Goal: Check status: Check status

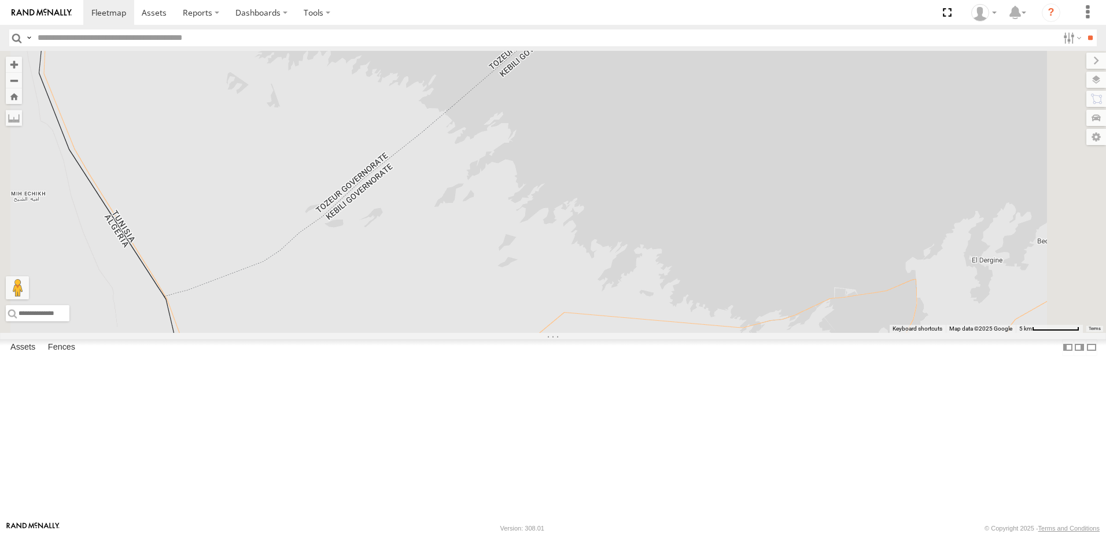
drag, startPoint x: 599, startPoint y: 464, endPoint x: 575, endPoint y: 414, distance: 55.1
click at [575, 333] on div "245 TU 4334 245 TU 9053 231 TU 3163 245 TU 9061 245 TU 9063 246 TU 8280 241 TU …" at bounding box center [553, 192] width 1106 height 282
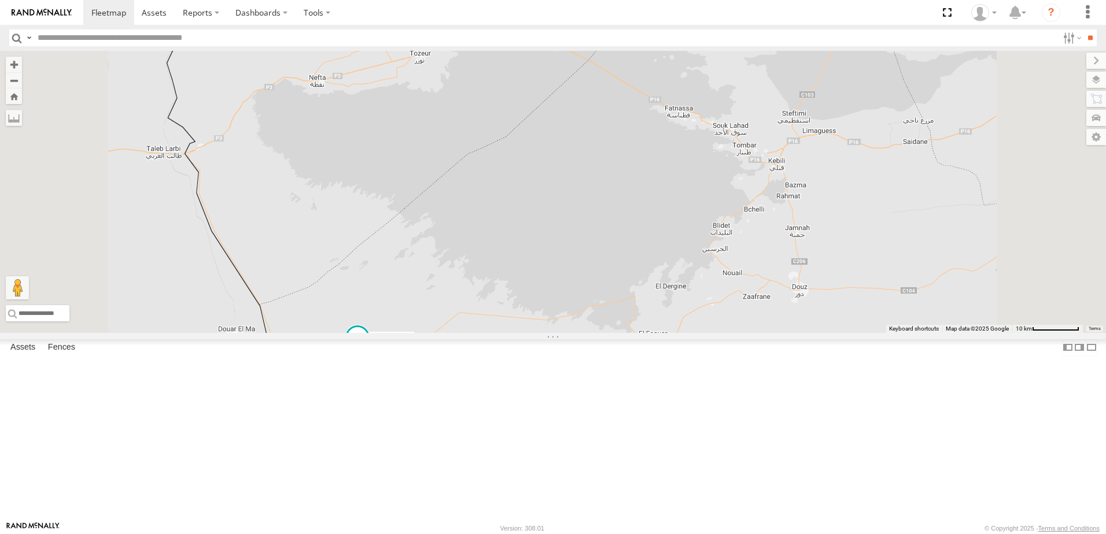
click at [368, 349] on span at bounding box center [357, 338] width 21 height 21
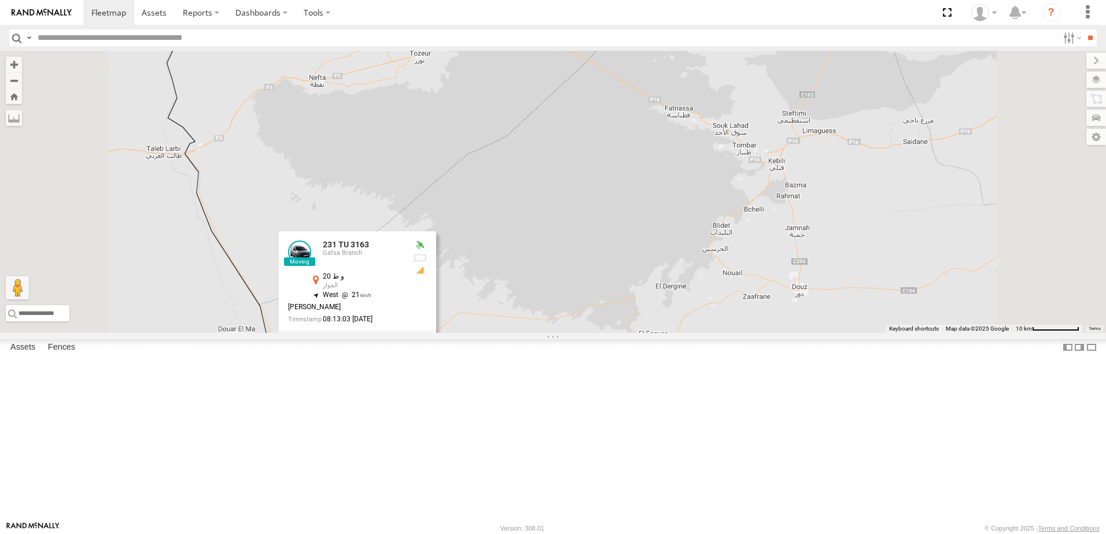
click at [492, 333] on div "245 TU 4334 245 TU 9053 231 TU 3163 245 TU 9061 245 TU 9063 246 TU 8280 241 TU …" at bounding box center [553, 192] width 1106 height 282
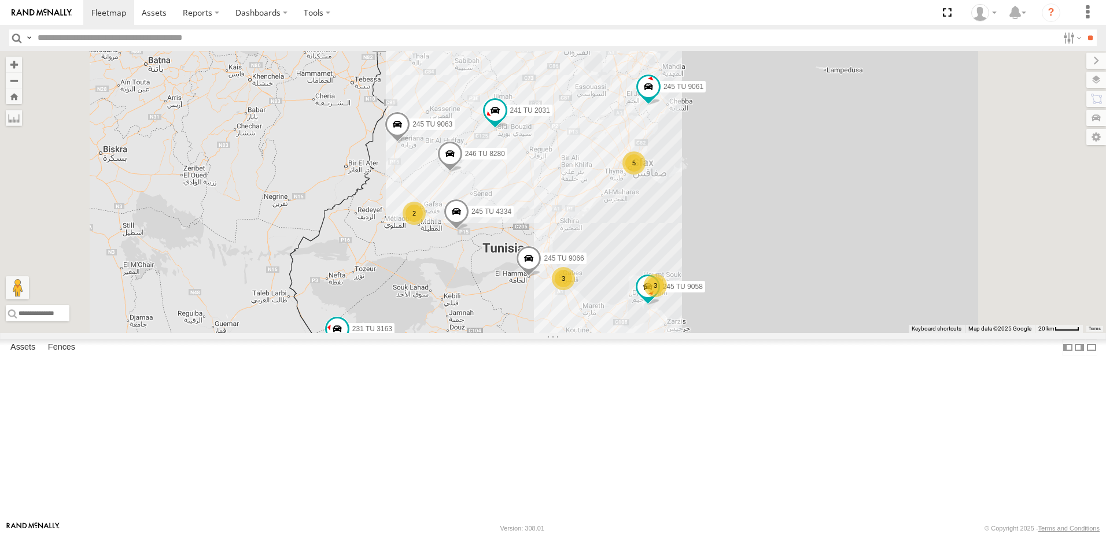
drag, startPoint x: 662, startPoint y: 238, endPoint x: 607, endPoint y: 353, distance: 127.3
click at [607, 333] on div "245 TU 4334 245 TU 9053 231 TU 3163 245 TU 9061 245 TU 9063 246 TU 8280 241 TU …" at bounding box center [553, 192] width 1106 height 282
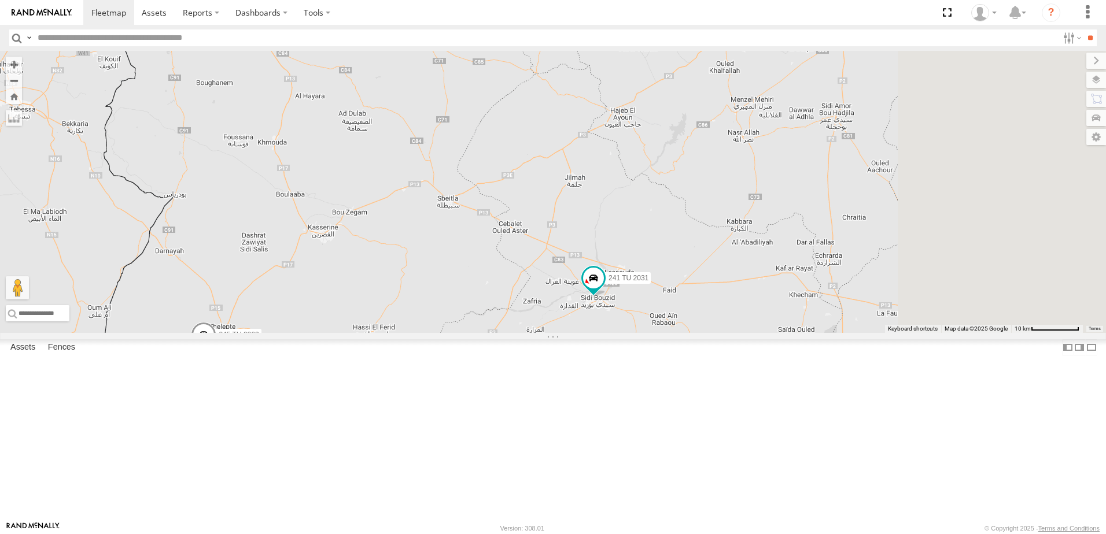
drag, startPoint x: 826, startPoint y: 375, endPoint x: 545, endPoint y: 400, distance: 281.6
click at [549, 333] on div "245 TU 4334 245 TU 9053 231 TU 3163 245 TU 9061 245 TU 9063 246 TU 8280 241 TU …" at bounding box center [553, 192] width 1106 height 282
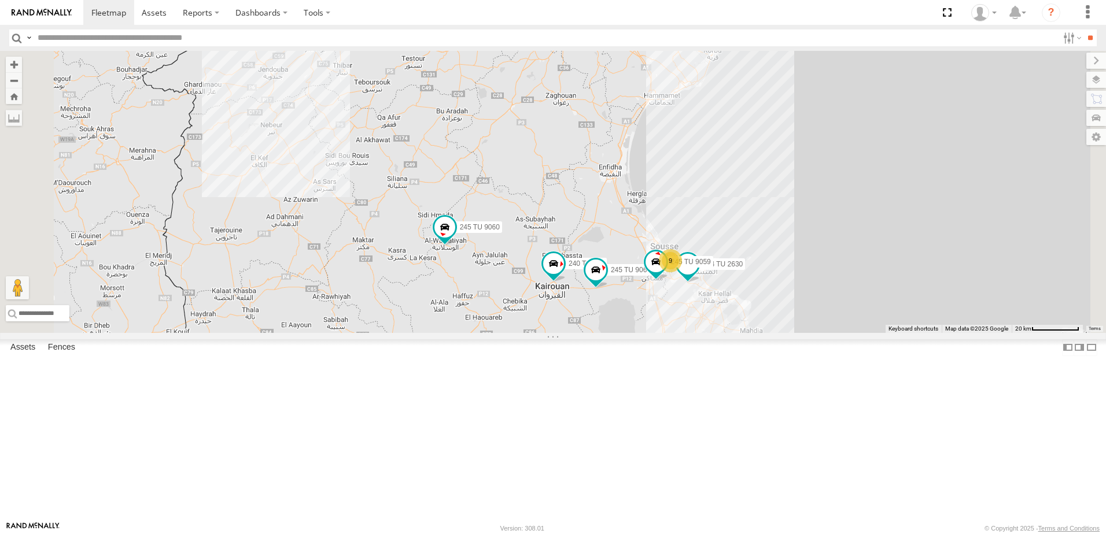
drag, startPoint x: 643, startPoint y: 364, endPoint x: 641, endPoint y: 429, distance: 64.8
click at [641, 333] on div "245 TU 4334 245 TU 9053 231 TU 3163 245 TU 9061 245 TU 9063 246 TU 8280 241 TU …" at bounding box center [553, 192] width 1106 height 282
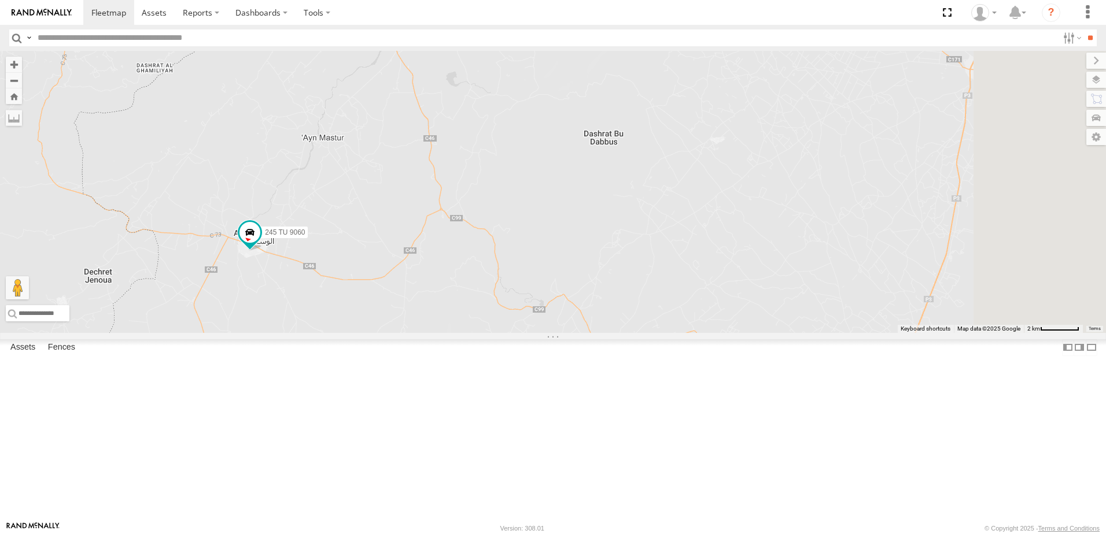
drag, startPoint x: 682, startPoint y: 404, endPoint x: 657, endPoint y: 426, distance: 33.2
click at [657, 333] on div "245 TU 4334 245 TU 9053 231 TU 3163 245 TU 9061 245 TU 9063 246 TU 8280 241 TU …" at bounding box center [553, 192] width 1106 height 282
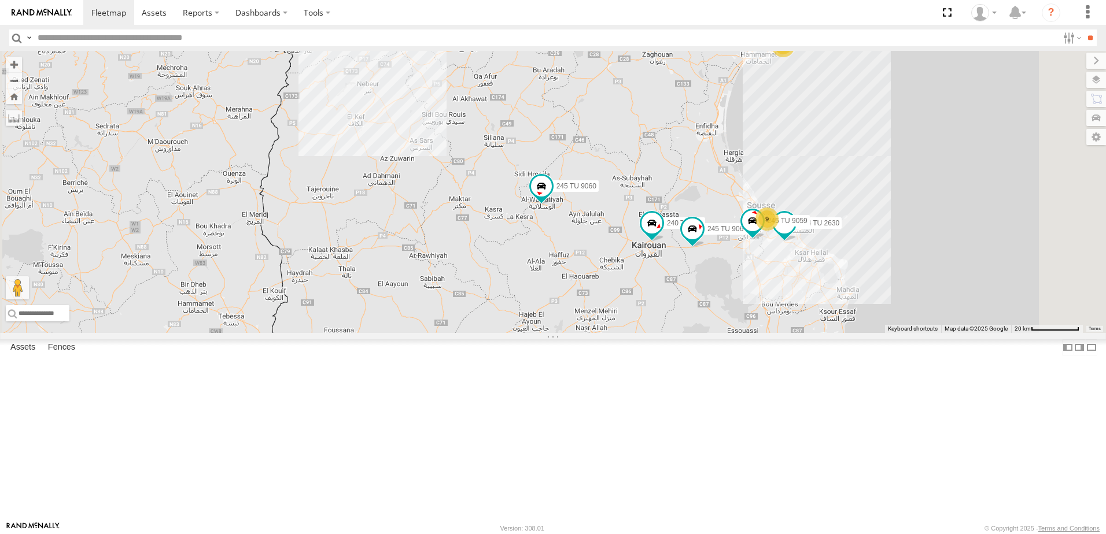
drag, startPoint x: 906, startPoint y: 355, endPoint x: 799, endPoint y: 355, distance: 106.4
click at [813, 333] on div "245 TU 4334 245 TU 9053 231 TU 3163 245 TU 9061 245 TU 9063 246 TU 8280 241 TU …" at bounding box center [553, 192] width 1106 height 282
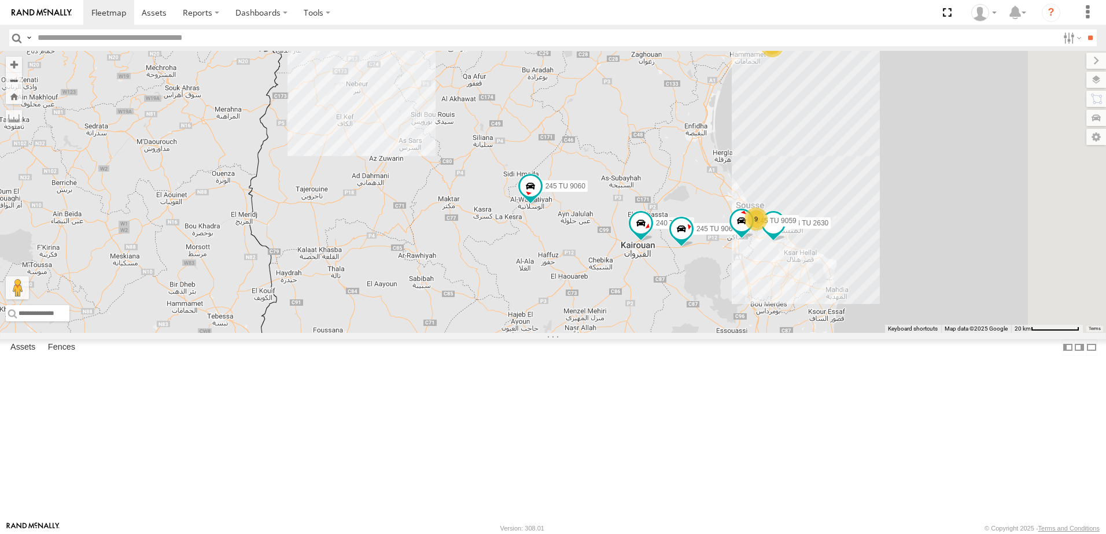
drag, startPoint x: 750, startPoint y: 364, endPoint x: 736, endPoint y: 368, distance: 14.3
click at [736, 333] on div "245 TU 4334 245 TU 9053 231 TU 3163 245 TU 9061 245 TU 9063 246 TU 8280 241 TU …" at bounding box center [553, 192] width 1106 height 282
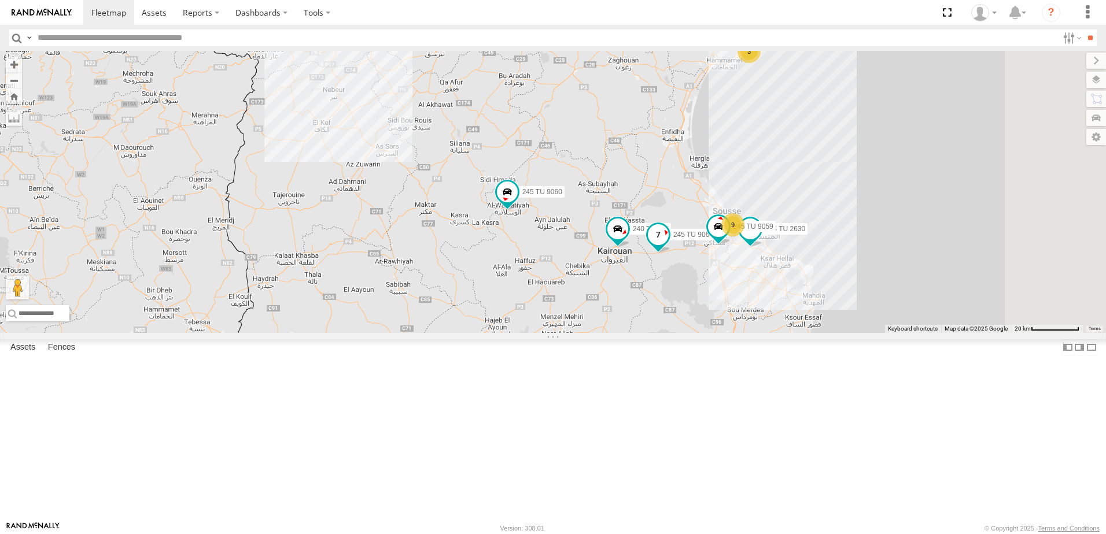
click at [669, 245] on span at bounding box center [658, 234] width 21 height 21
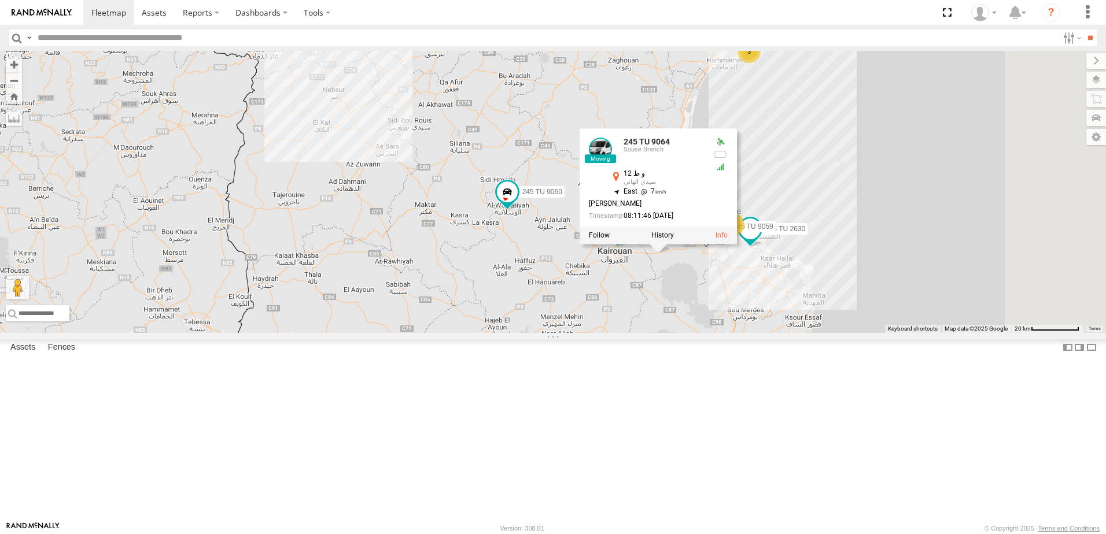
click at [772, 333] on div "245 TU 4334 245 TU 9053 231 TU 3163 245 TU 9061 245 TU 9063 246 TU 8280 241 TU …" at bounding box center [553, 192] width 1106 height 282
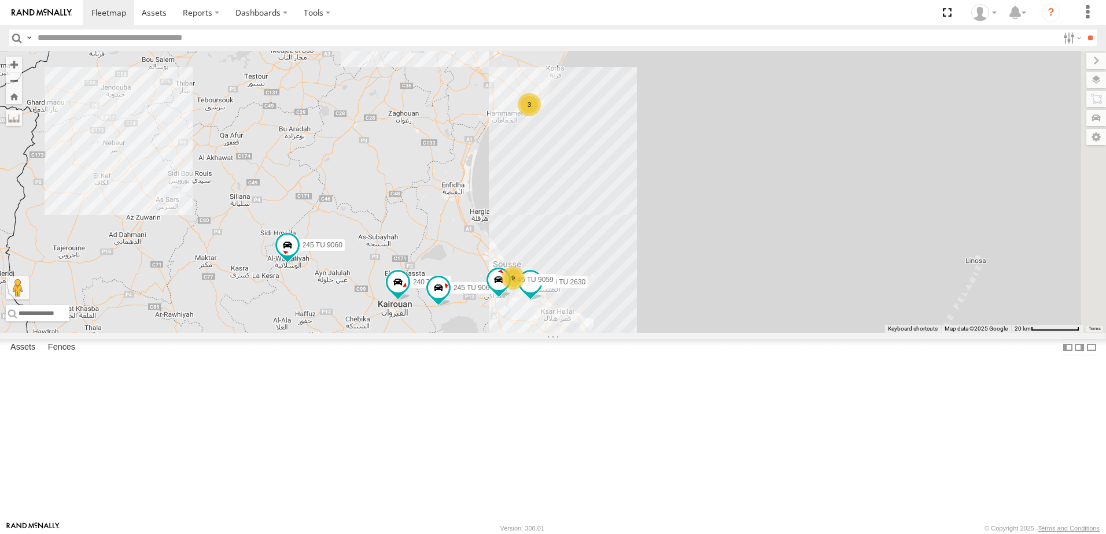
drag, startPoint x: 842, startPoint y: 388, endPoint x: 619, endPoint y: 441, distance: 229.5
click at [619, 333] on div "245 TU 4334 245 TU 9053 231 TU 3163 245 TU 9061 245 TU 9063 246 TU 8280 241 TU …" at bounding box center [553, 192] width 1106 height 282
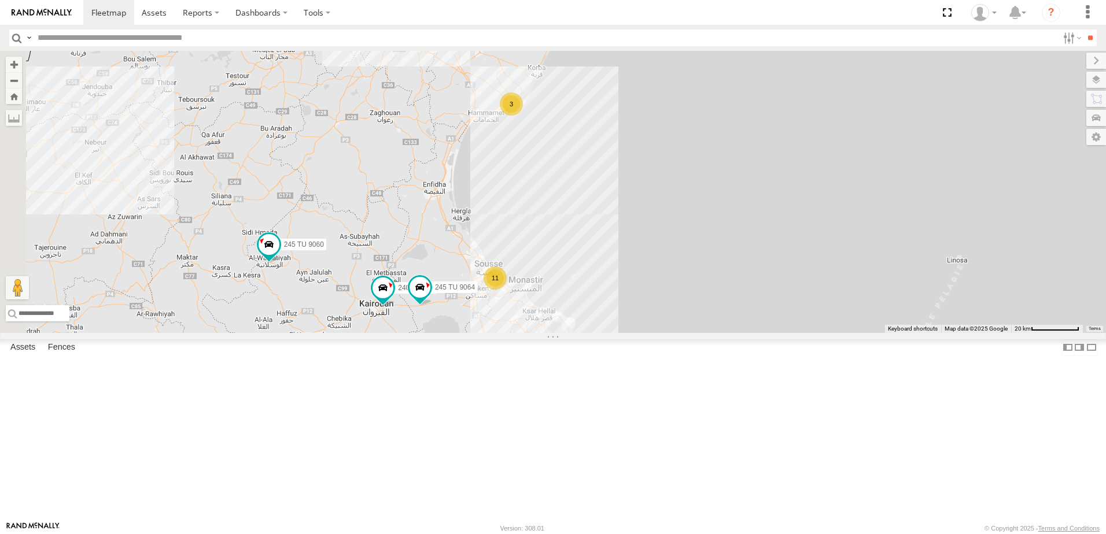
drag, startPoint x: 403, startPoint y: 389, endPoint x: 520, endPoint y: 441, distance: 128.4
click at [520, 333] on div "245 TU 4334 245 TU 9053 231 TU 3163 245 TU 9061 245 TU 9063 246 TU 8280 241 TU …" at bounding box center [553, 192] width 1106 height 282
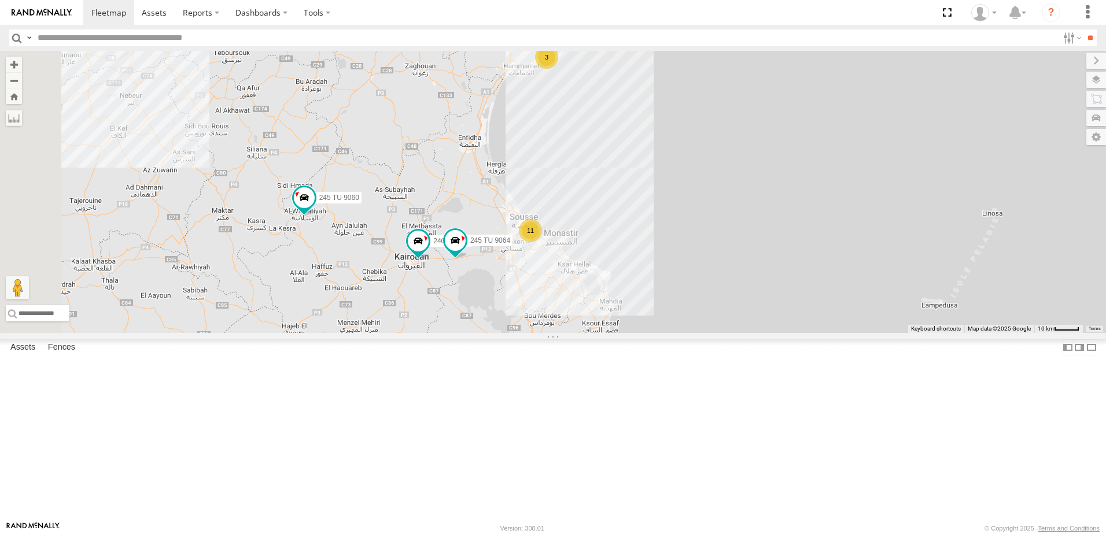
drag, startPoint x: 459, startPoint y: 341, endPoint x: 483, endPoint y: 294, distance: 53.3
click at [482, 296] on div "245 TU 4334 245 TU 9053 231 TU 3163 245 TU 9061 245 TU 9063 246 TU 8280 241 TU …" at bounding box center [553, 192] width 1106 height 282
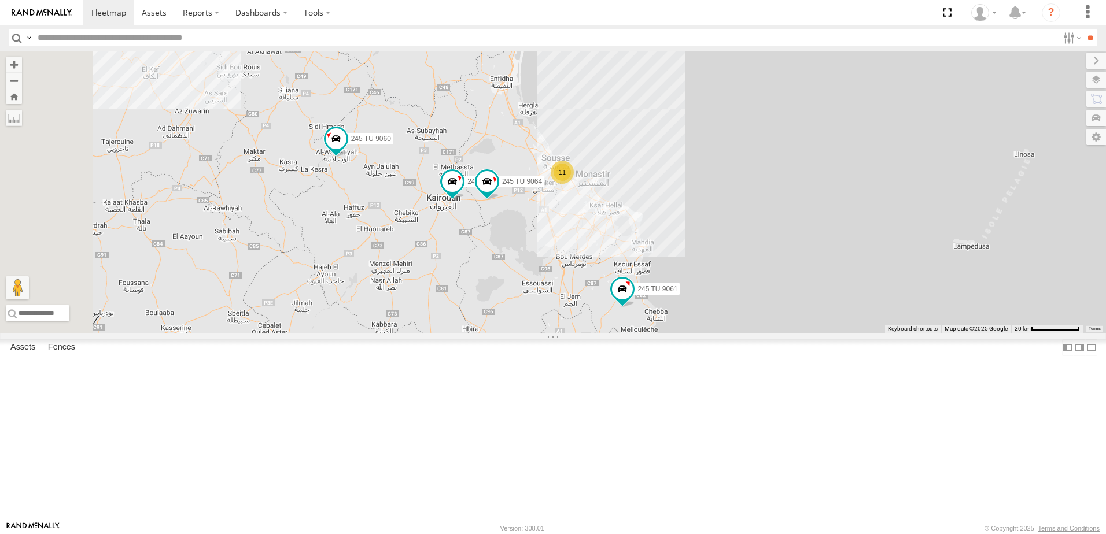
drag, startPoint x: 449, startPoint y: 333, endPoint x: 639, endPoint y: 211, distance: 225.1
click at [639, 211] on div "245 TU 4334 245 TU 9053 231 TU 3163 245 TU 9061 245 TU 9063 246 TU 8280 241 TU …" at bounding box center [553, 192] width 1106 height 282
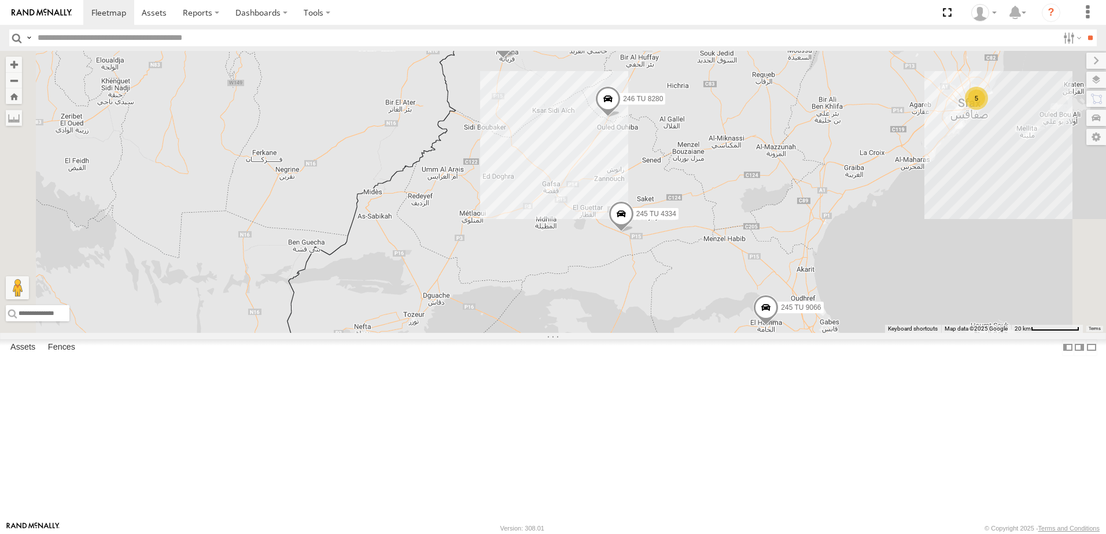
drag, startPoint x: 627, startPoint y: 252, endPoint x: 536, endPoint y: 290, distance: 98.7
click at [536, 290] on div "245 TU 4334 245 TU 9053 231 TU 3163 245 TU 9061 245 TU 9063 246 TU 8280 241 TU …" at bounding box center [553, 192] width 1106 height 282
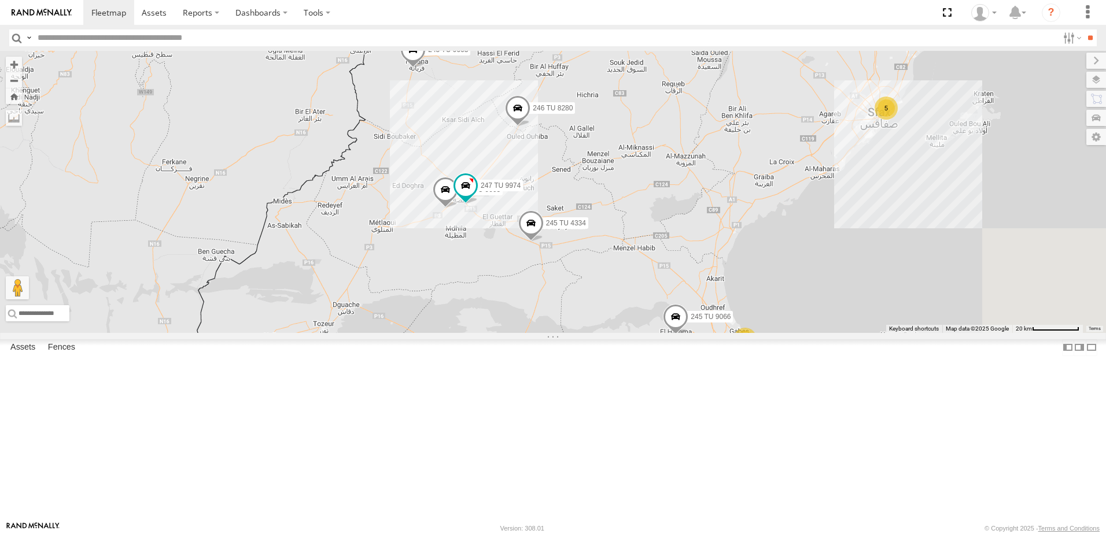
drag, startPoint x: 726, startPoint y: 252, endPoint x: 632, endPoint y: 260, distance: 95.2
click at [632, 260] on div "245 TU 4334 245 TU 9053 231 TU 3163 245 TU 9061 245 TU 9063 246 TU 8280 241 TU …" at bounding box center [553, 192] width 1106 height 282
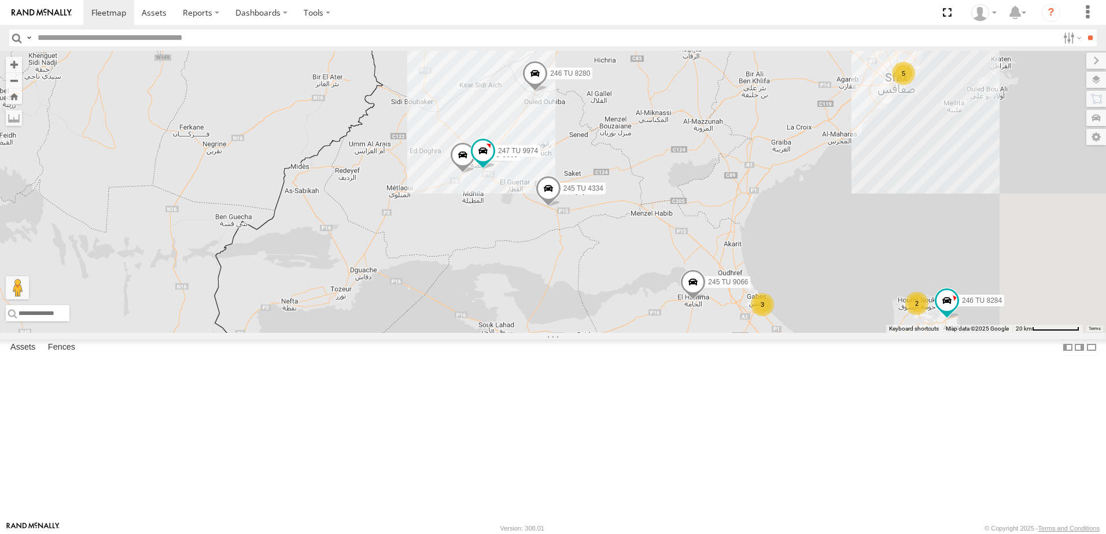
drag, startPoint x: 530, startPoint y: 311, endPoint x: 544, endPoint y: 204, distance: 107.8
click at [544, 206] on div "245 TU 4334 245 TU 9053 231 TU 3163 245 TU 9061 245 TU 9063 246 TU 8280 241 TU …" at bounding box center [553, 192] width 1106 height 282
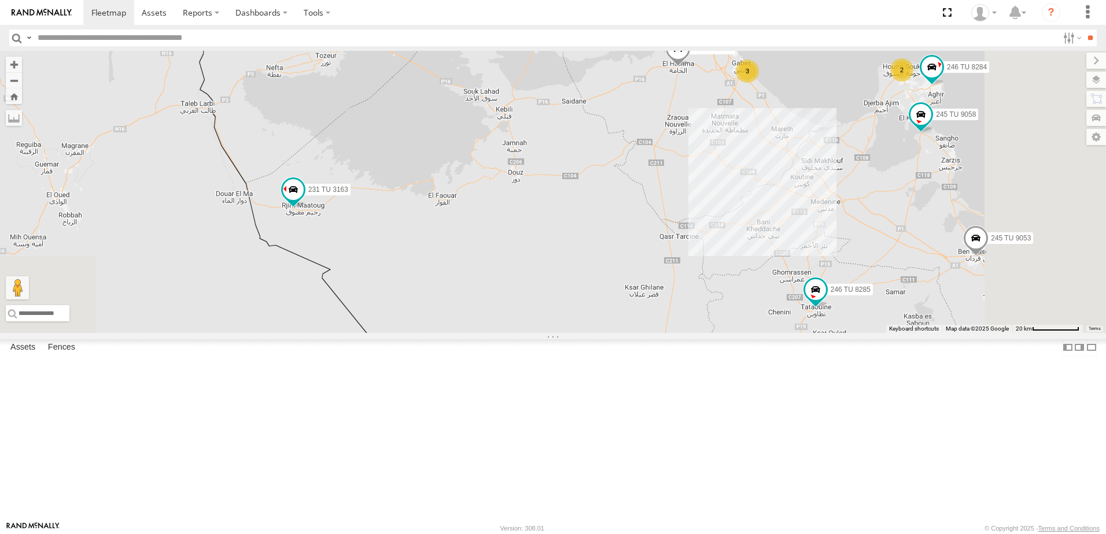
drag, startPoint x: 541, startPoint y: 266, endPoint x: 537, endPoint y: 255, distance: 11.7
click at [537, 255] on div "245 TU 4334 245 TU 9053 231 TU 3163 245 TU 9061 245 TU 9063 246 TU 8280 241 TU …" at bounding box center [553, 192] width 1106 height 282
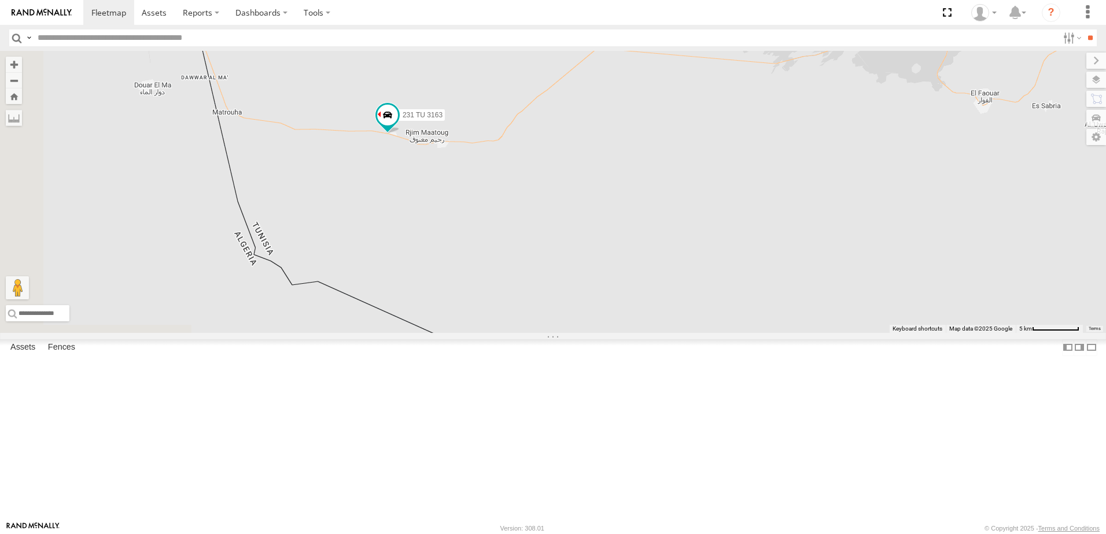
drag, startPoint x: 379, startPoint y: 224, endPoint x: 548, endPoint y: 261, distance: 173.5
click at [545, 264] on div "245 TU 4334 246 TU 8284 231 TU 3163 245 TU 9058 245 TU 9066 246 TU 8285" at bounding box center [553, 192] width 1106 height 282
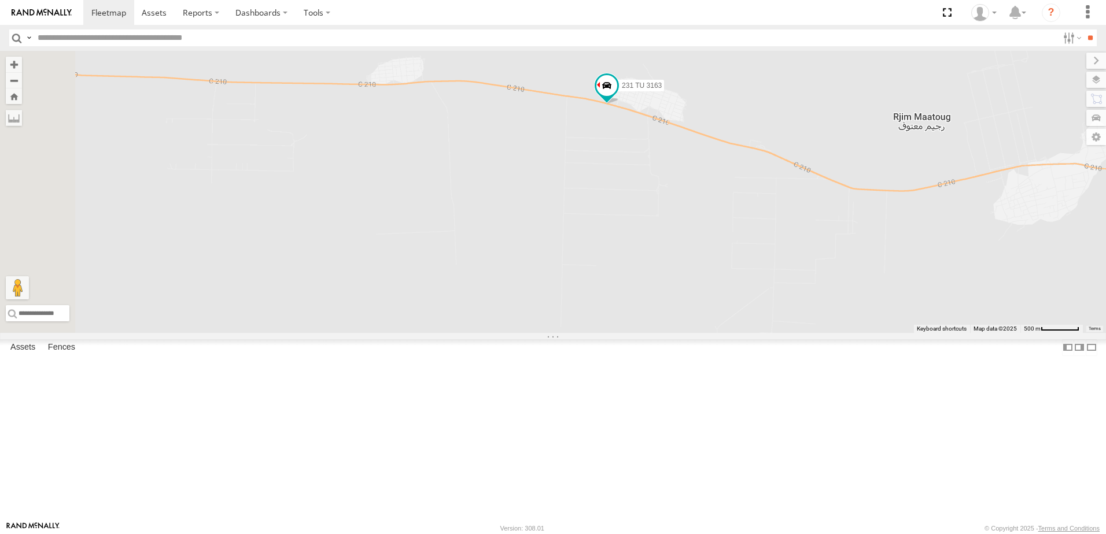
drag, startPoint x: 539, startPoint y: 206, endPoint x: 709, endPoint y: 223, distance: 170.9
click at [709, 223] on div "245 TU 4334 246 TU 8284 231 TU 3163 245 TU 9058 245 TU 9066 246 TU 8285" at bounding box center [553, 192] width 1106 height 282
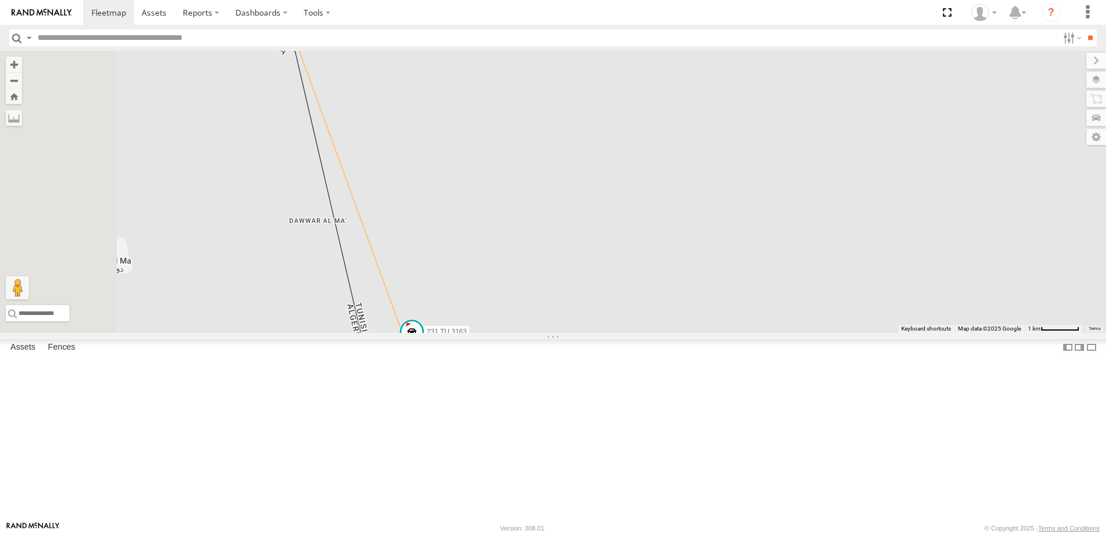
drag, startPoint x: 370, startPoint y: 335, endPoint x: 569, endPoint y: 473, distance: 241.5
click at [569, 333] on div "231 TU 3163" at bounding box center [553, 192] width 1106 height 282
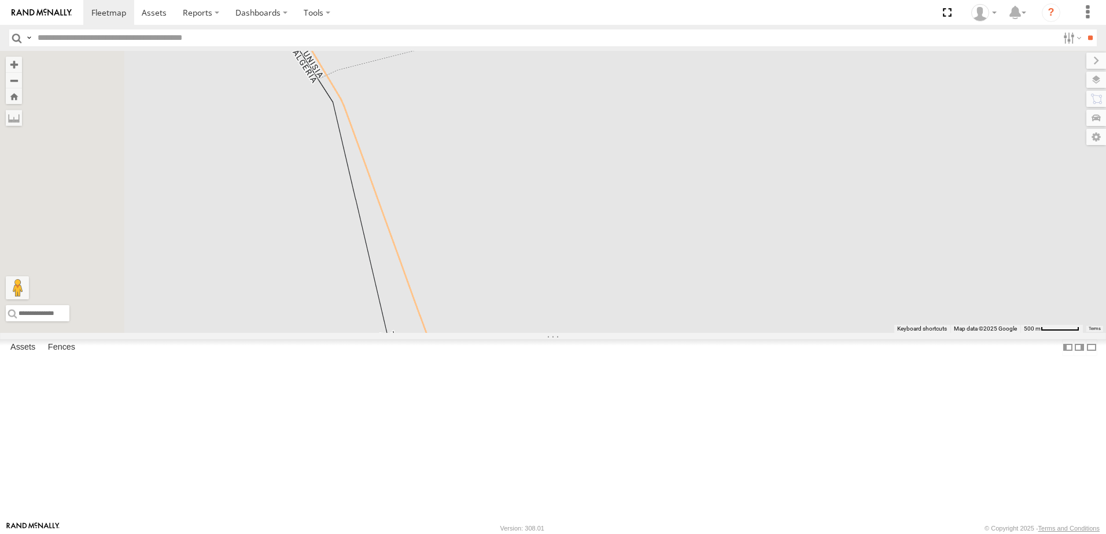
drag, startPoint x: 502, startPoint y: 327, endPoint x: 603, endPoint y: 564, distance: 257.3
click at [603, 534] on html at bounding box center [553, 267] width 1106 height 534
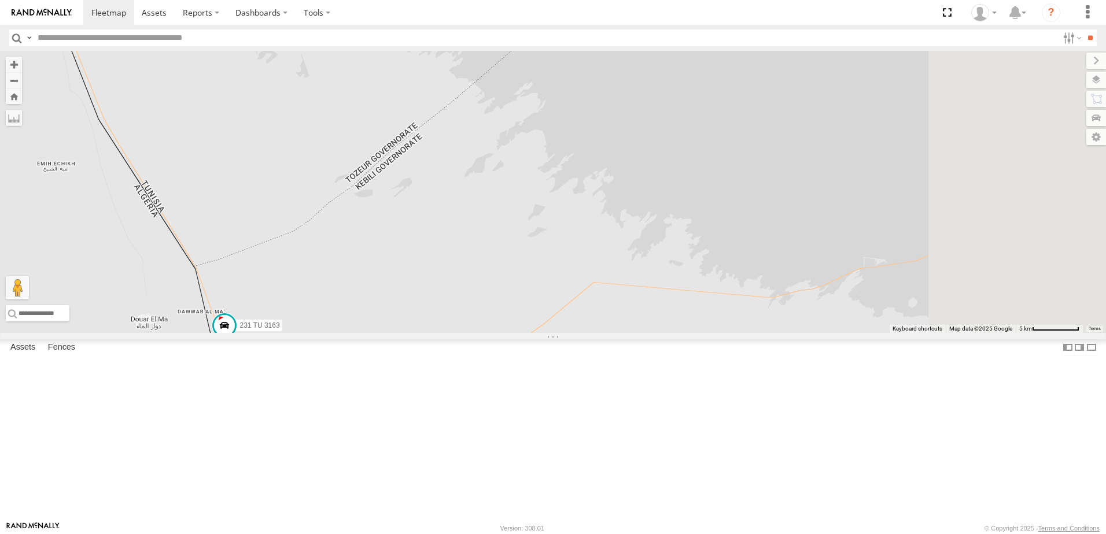
drag, startPoint x: 680, startPoint y: 323, endPoint x: 540, endPoint y: 282, distance: 145.5
click at [376, 323] on div "231 TU 3163" at bounding box center [553, 192] width 1106 height 282
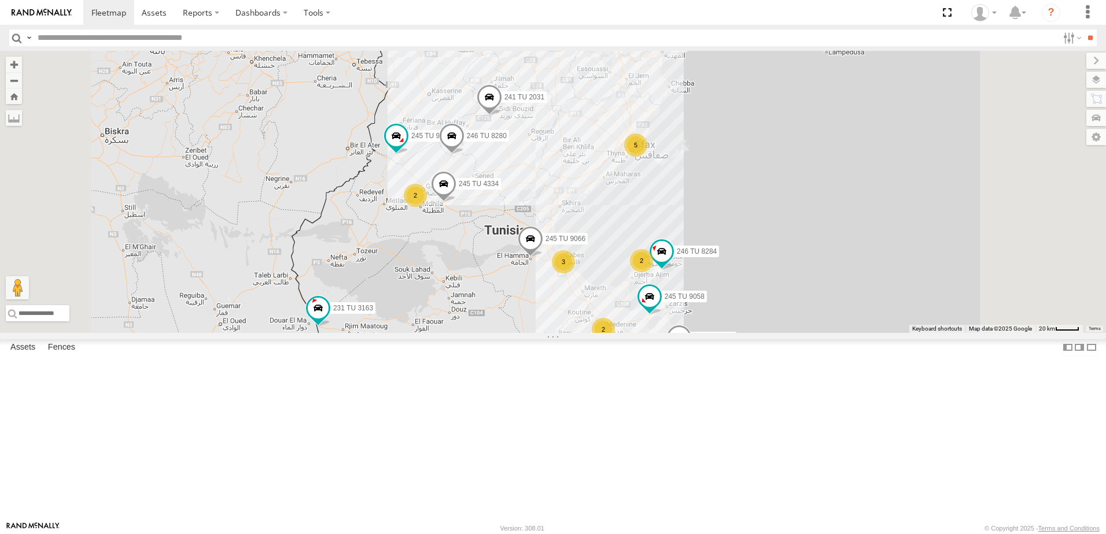
drag, startPoint x: 668, startPoint y: 238, endPoint x: 604, endPoint y: 536, distance: 304.7
click at [604, 534] on html at bounding box center [553, 267] width 1106 height 534
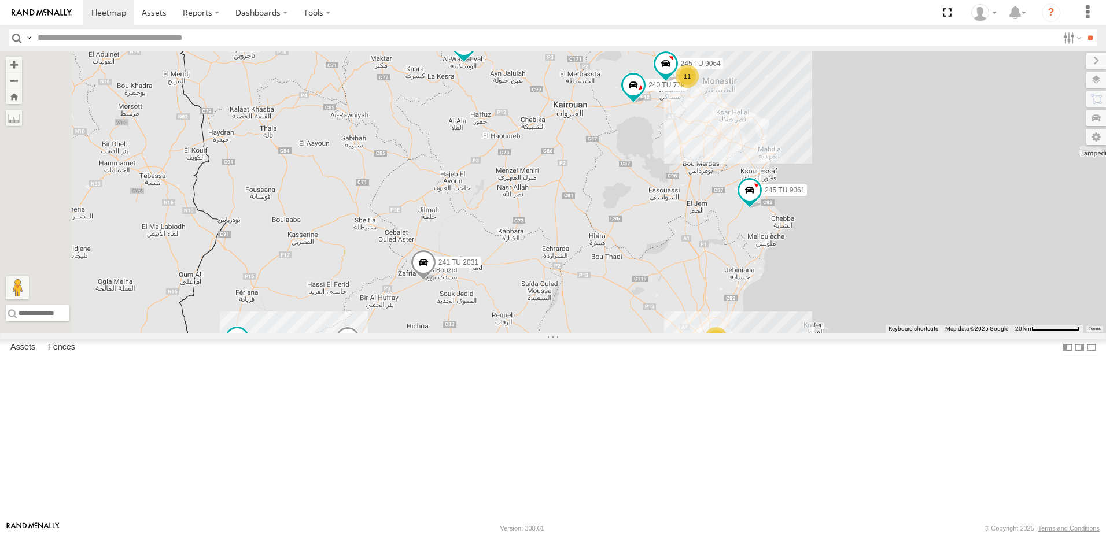
click at [436, 281] on span at bounding box center [423, 265] width 25 height 31
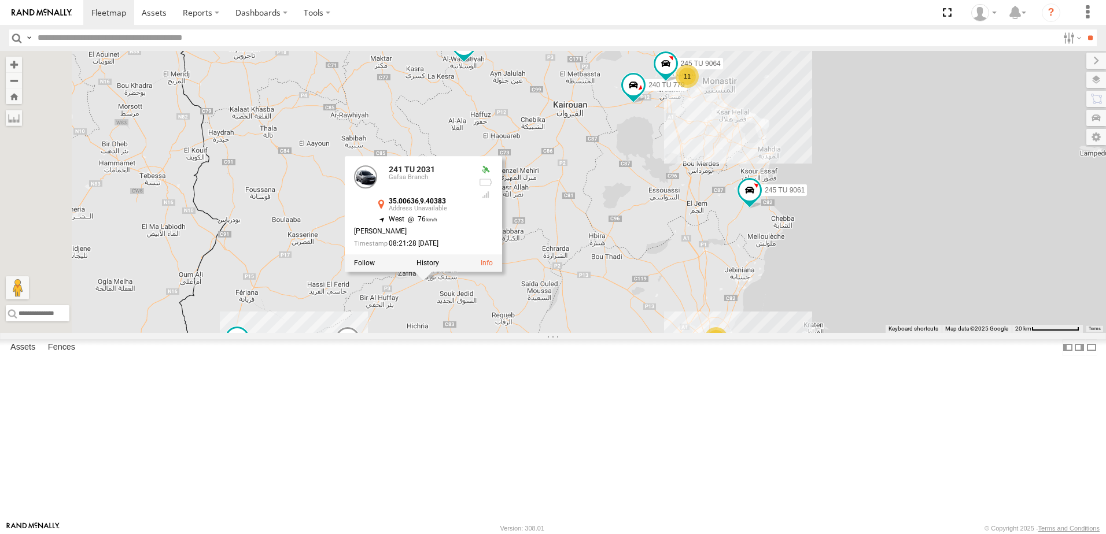
click at [706, 333] on div "231 TU 3163 245 TU 4334 246 TU 8284 245 TU 9058 245 TU 9066 246 TU 8285 245 TU …" at bounding box center [553, 192] width 1106 height 282
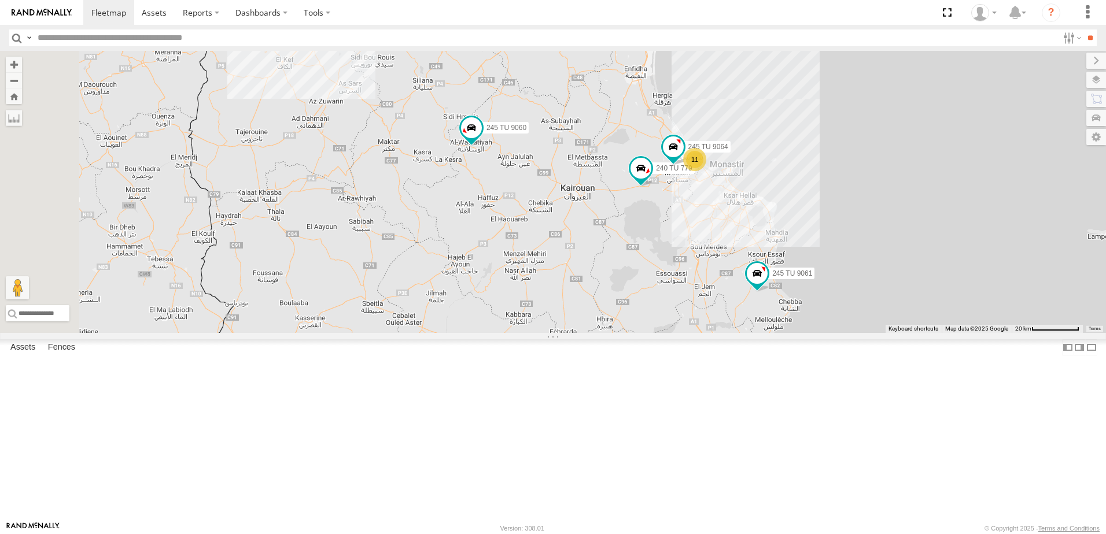
drag, startPoint x: 612, startPoint y: 300, endPoint x: 609, endPoint y: 393, distance: 93.2
click at [609, 333] on div "231 TU 3163 245 TU 4334 246 TU 8284 245 TU 9058 245 TU 9066 246 TU 8285 245 TU …" at bounding box center [553, 192] width 1106 height 282
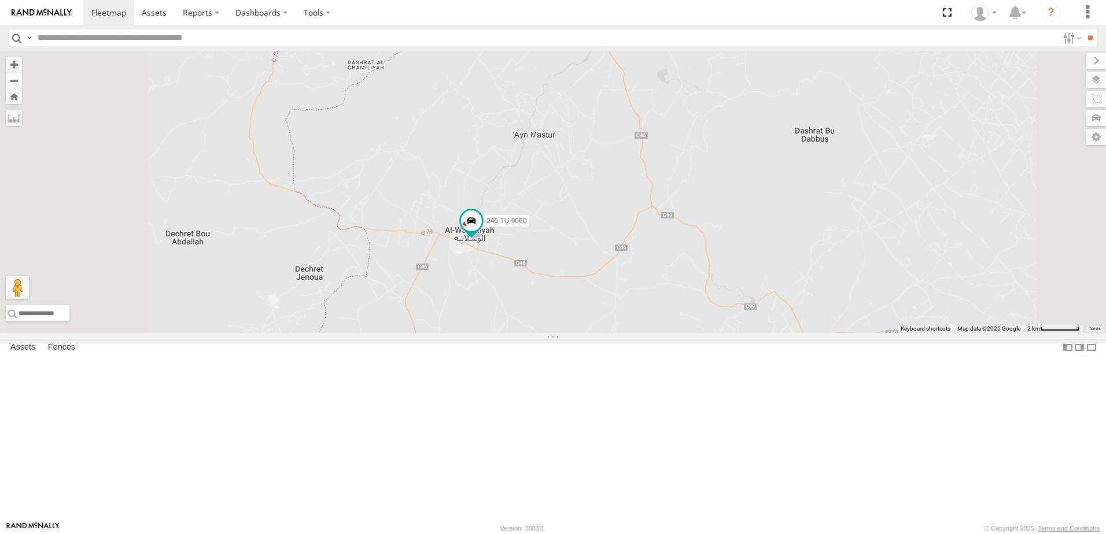
drag, startPoint x: 617, startPoint y: 309, endPoint x: 623, endPoint y: 491, distance: 182.3
click at [623, 333] on div "231 TU 3163 245 TU 4334 246 TU 8284 245 TU 9058 245 TU 9066 246 TU 8285 245 TU …" at bounding box center [553, 192] width 1106 height 282
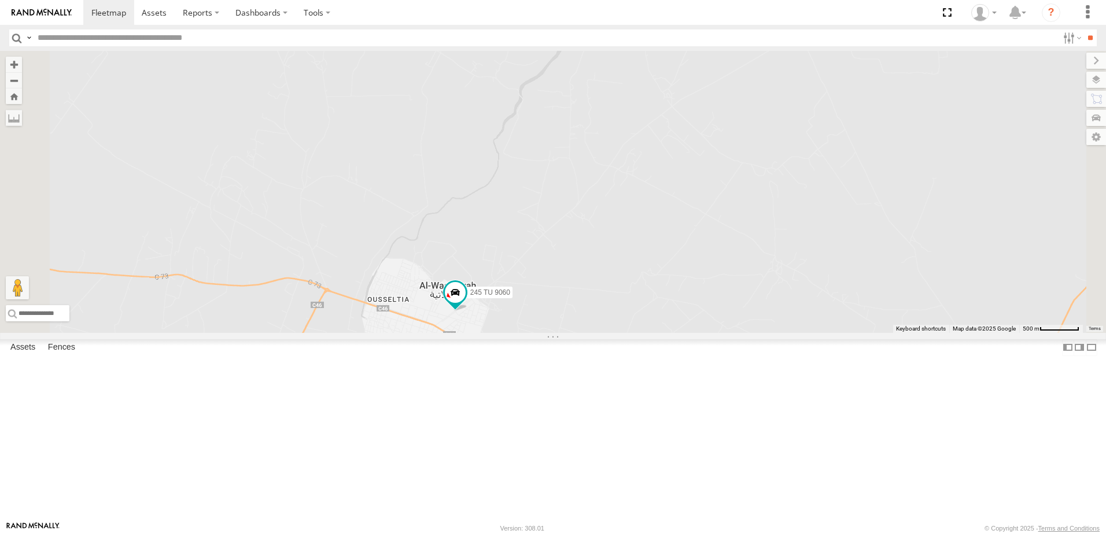
drag, startPoint x: 647, startPoint y: 448, endPoint x: 629, endPoint y: 278, distance: 171.6
click at [629, 278] on div "231 TU 3163 245 TU 4334 246 TU 8284 245 TU 9058 245 TU 9066 246 TU 8285 245 TU …" at bounding box center [553, 192] width 1106 height 282
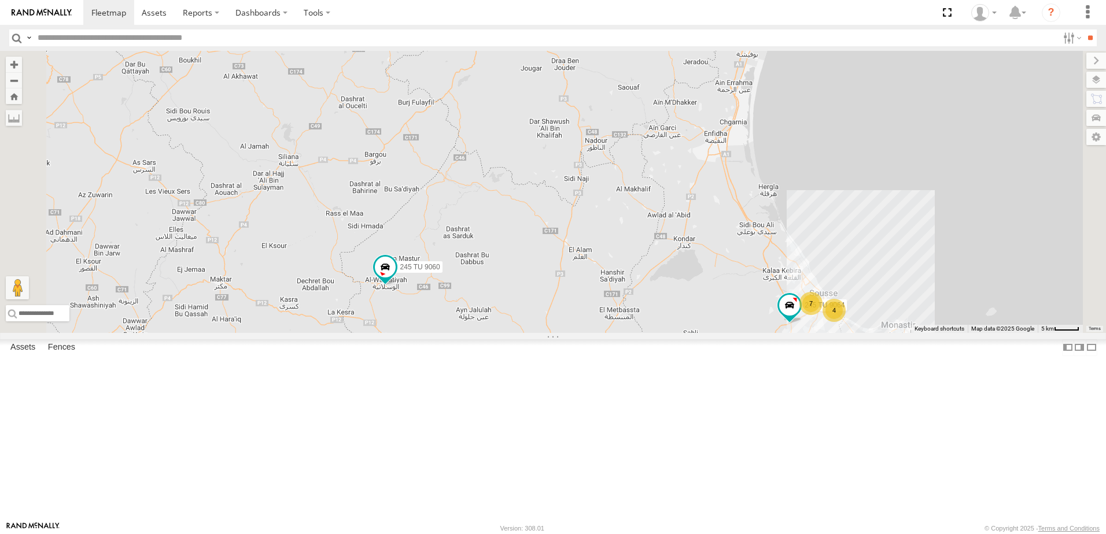
drag, startPoint x: 772, startPoint y: 401, endPoint x: 676, endPoint y: 319, distance: 126.7
click at [676, 319] on div "231 TU 3163 245 TU 4334 246 TU 8284 245 TU 9058 245 TU 9066 246 TU 8285 245 TU …" at bounding box center [553, 192] width 1106 height 282
